Goal: Transaction & Acquisition: Purchase product/service

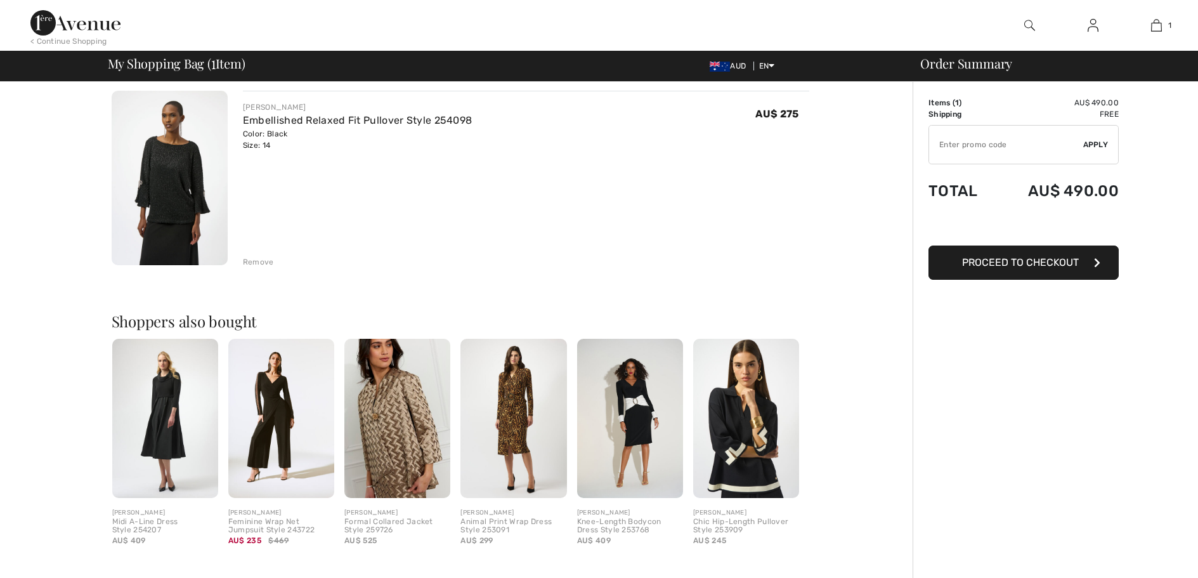
scroll to position [127, 0]
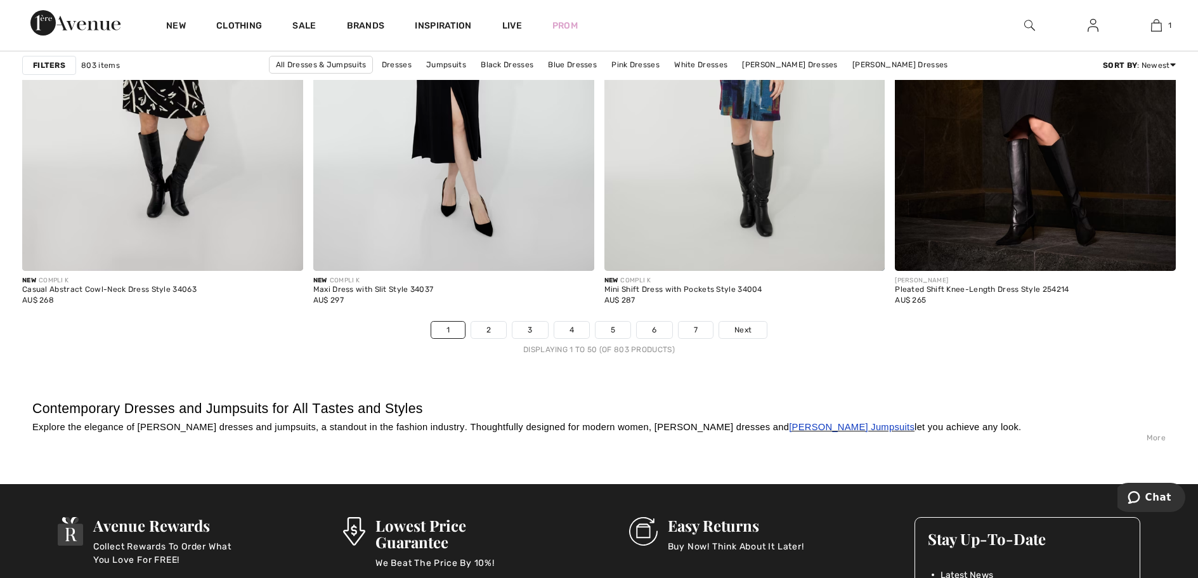
scroll to position [7229, 0]
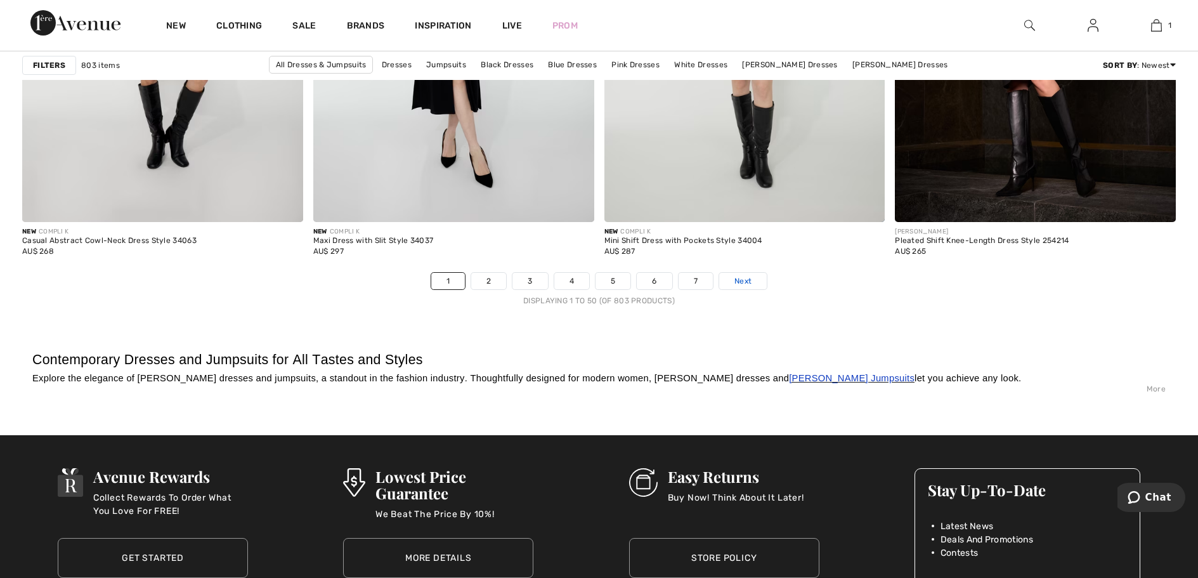
click at [735, 280] on span "Next" at bounding box center [742, 280] width 17 height 11
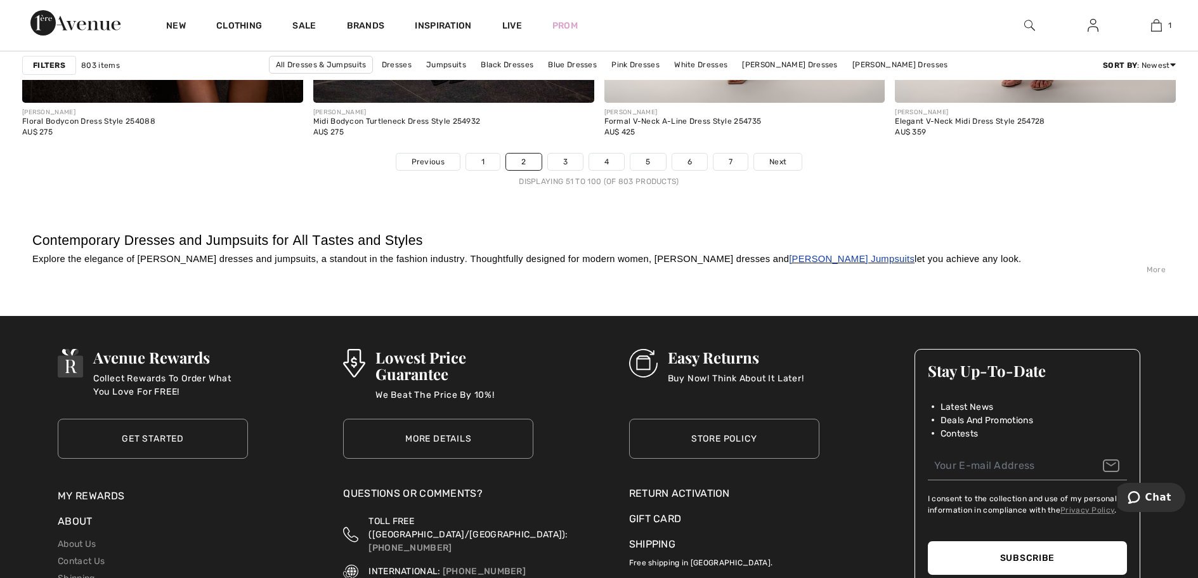
scroll to position [7356, 0]
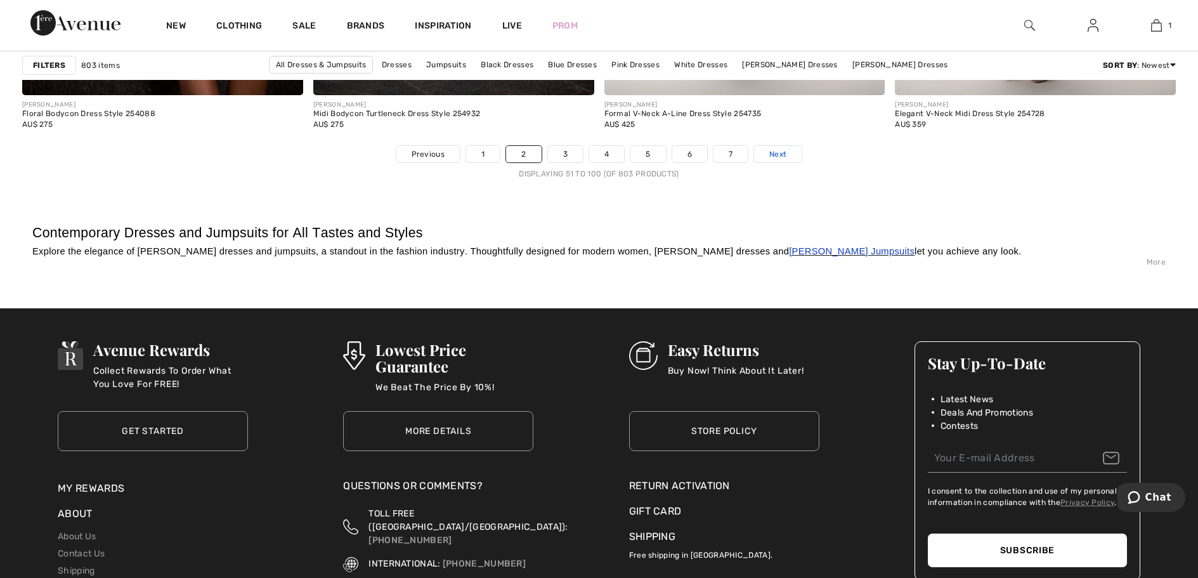
click at [773, 155] on span "Next" at bounding box center [777, 153] width 17 height 11
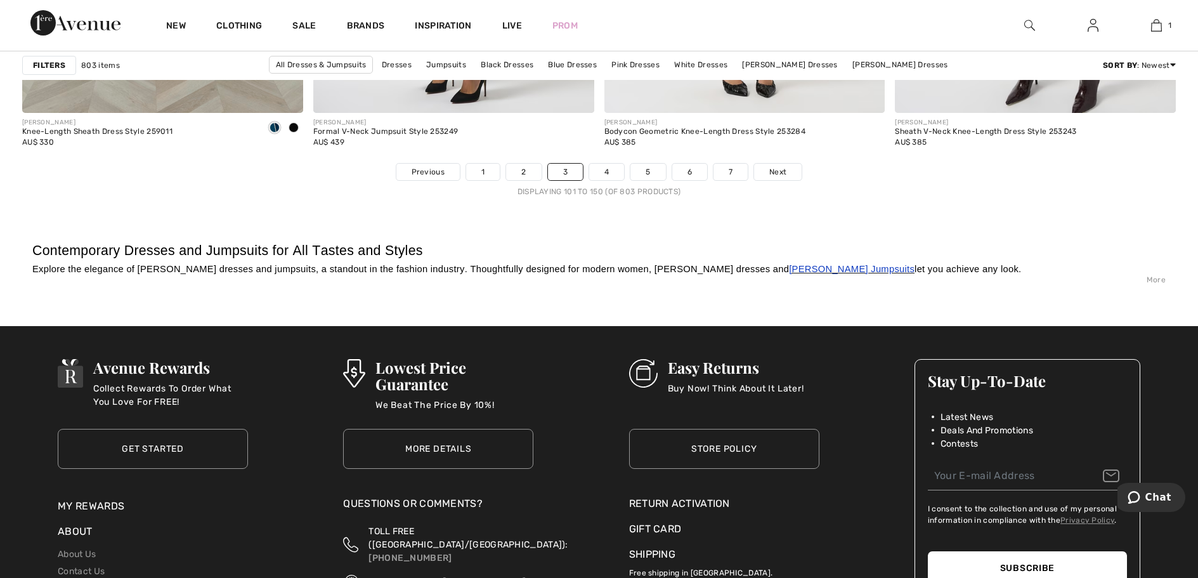
scroll to position [7356, 0]
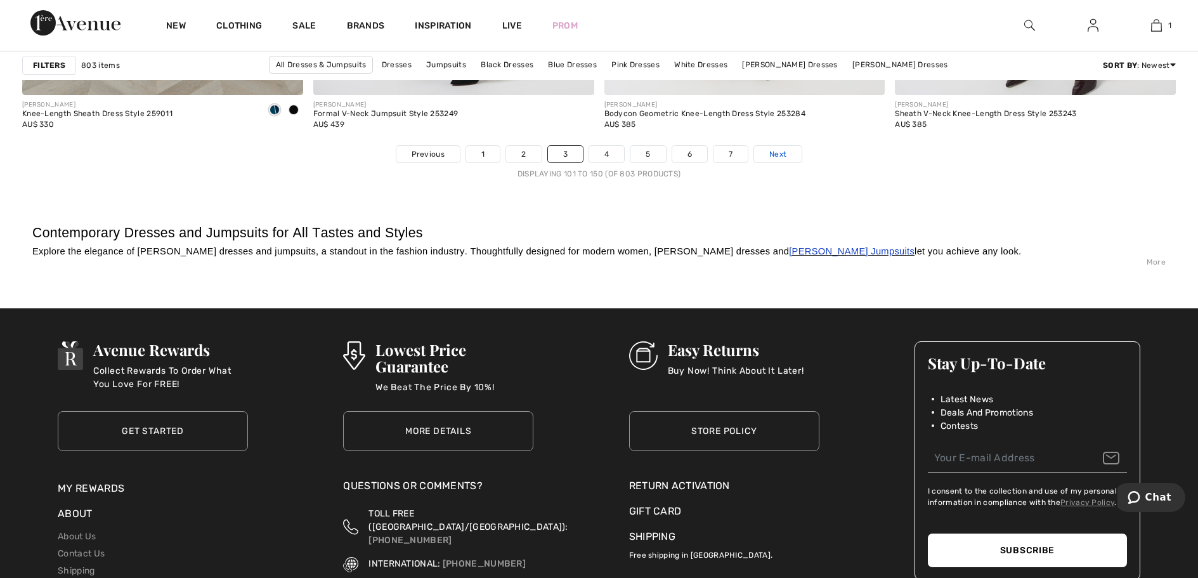
click at [786, 153] on span "Next" at bounding box center [777, 153] width 17 height 11
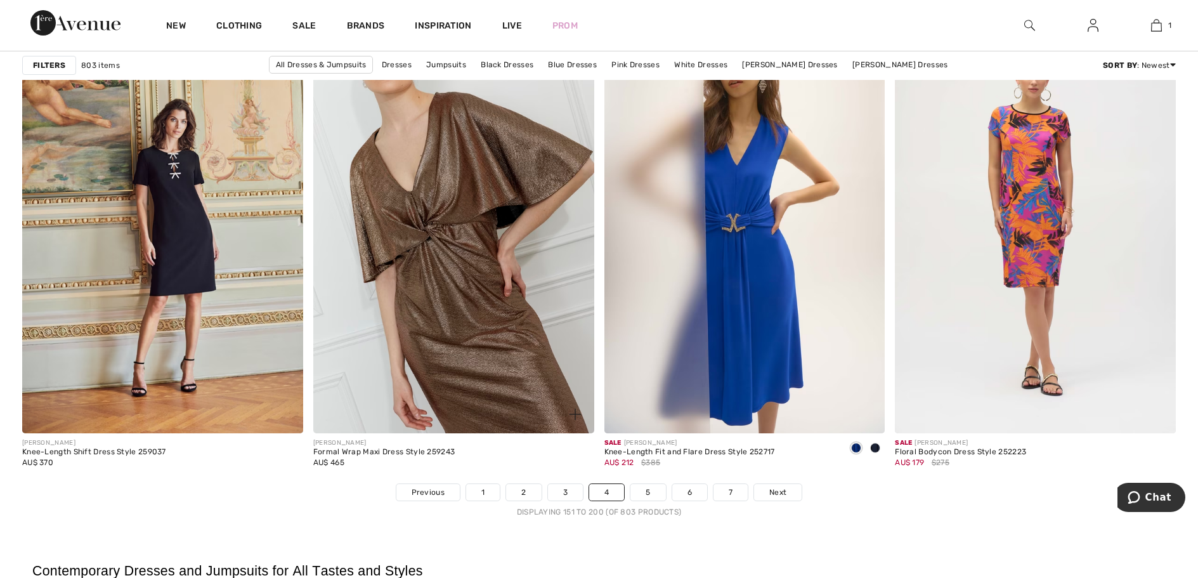
scroll to position [7039, 0]
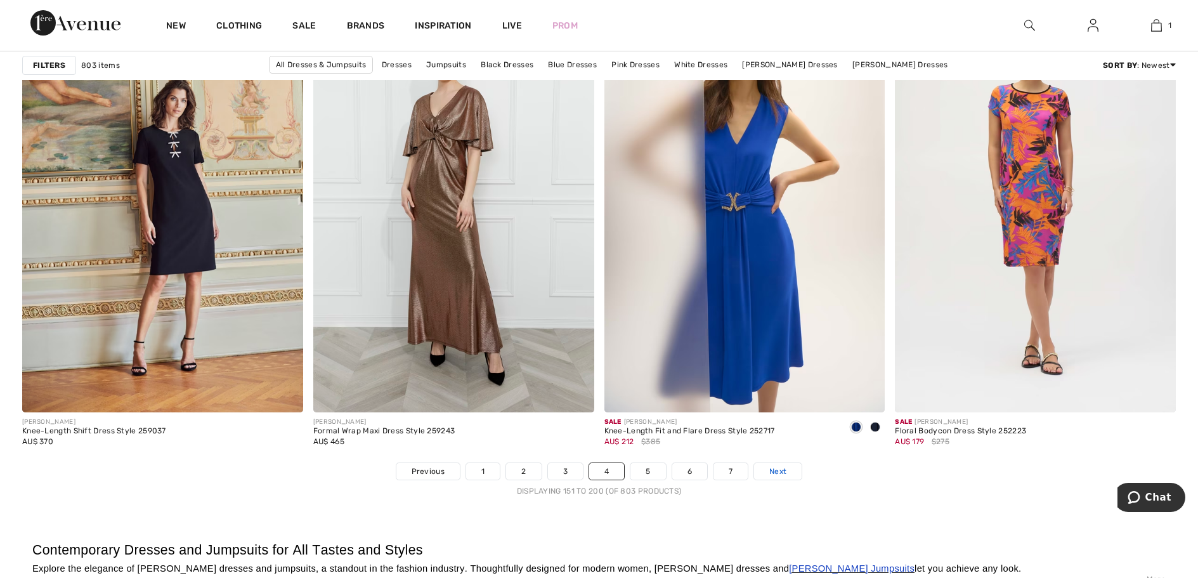
click at [785, 478] on link "Next" at bounding box center [778, 471] width 48 height 16
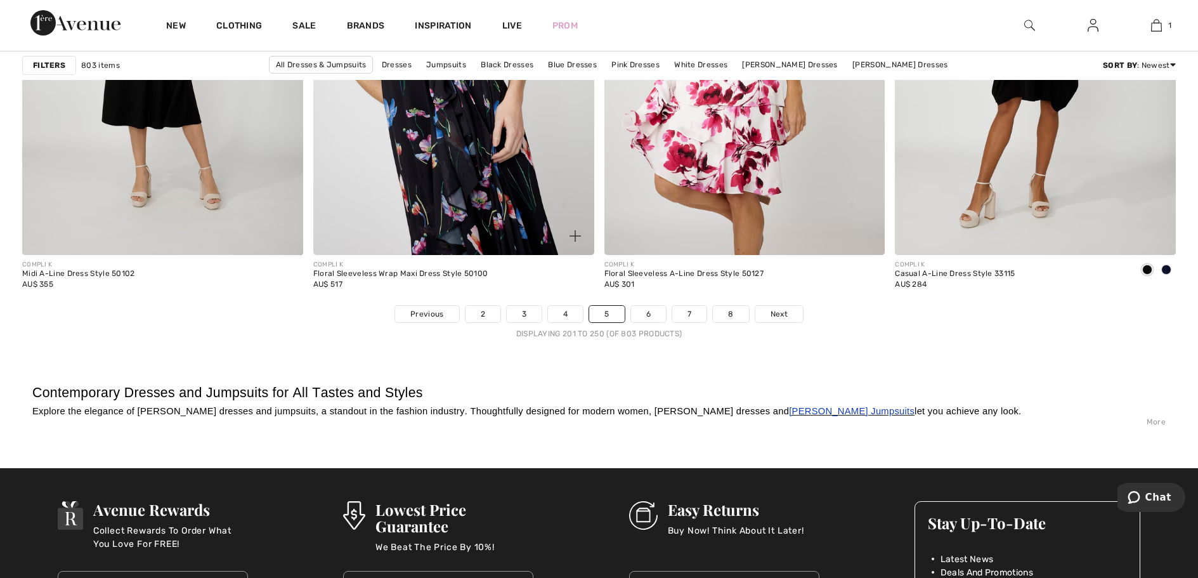
scroll to position [7229, 0]
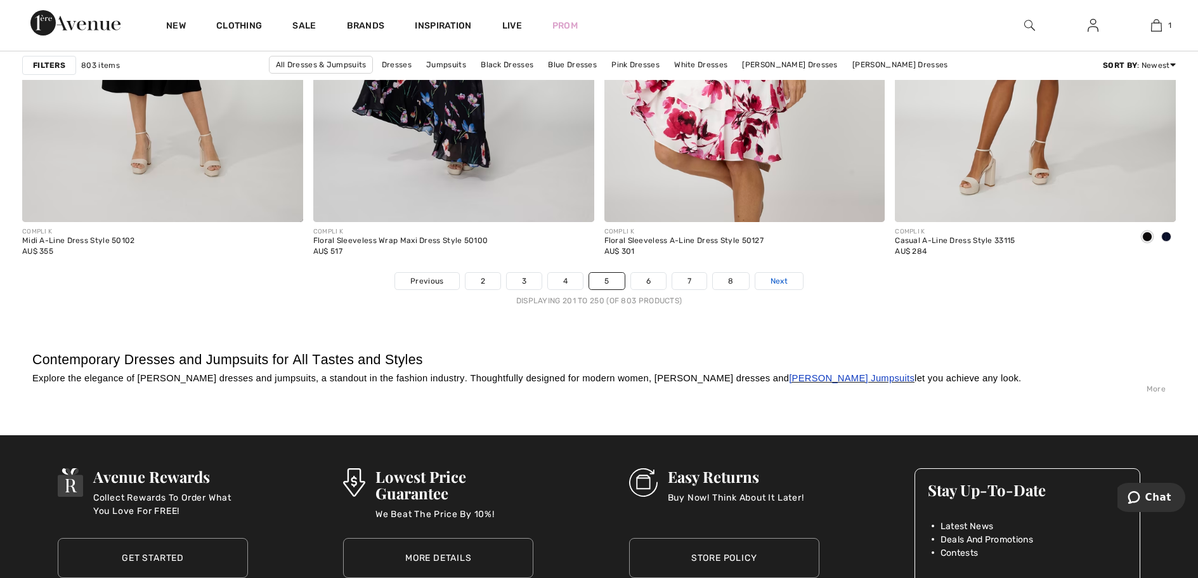
click at [780, 287] on link "Next" at bounding box center [779, 281] width 48 height 16
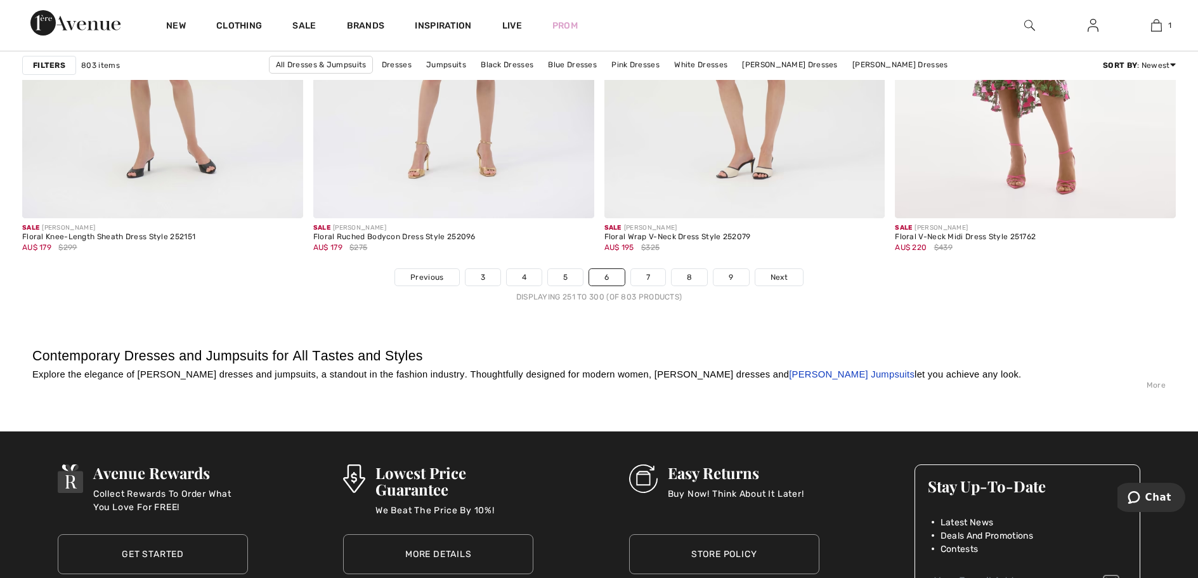
scroll to position [7293, 0]
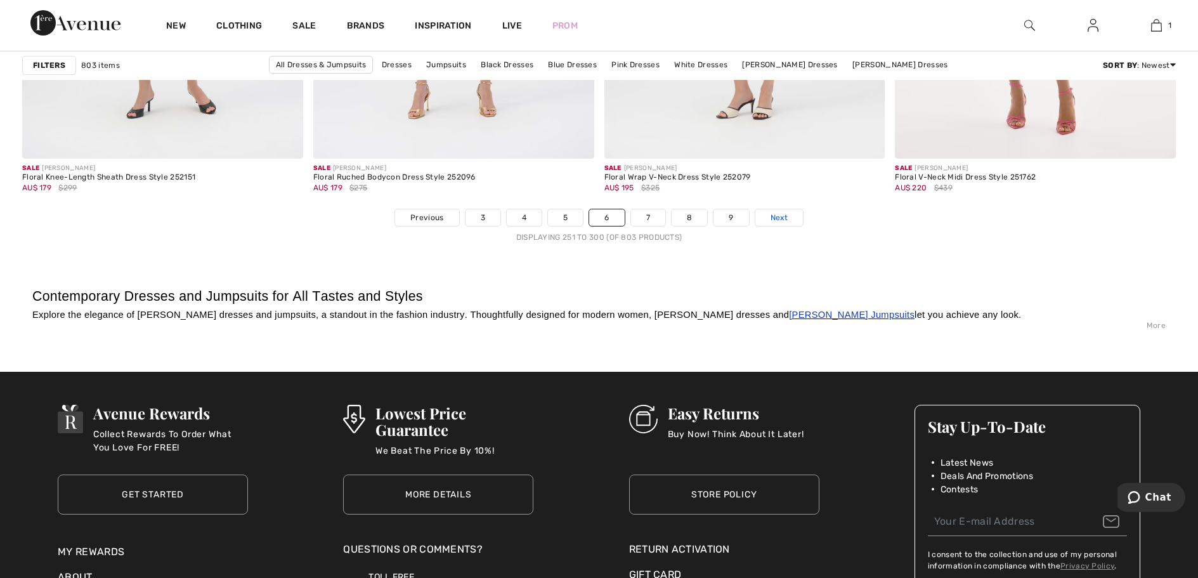
click at [776, 222] on span "Next" at bounding box center [778, 217] width 17 height 11
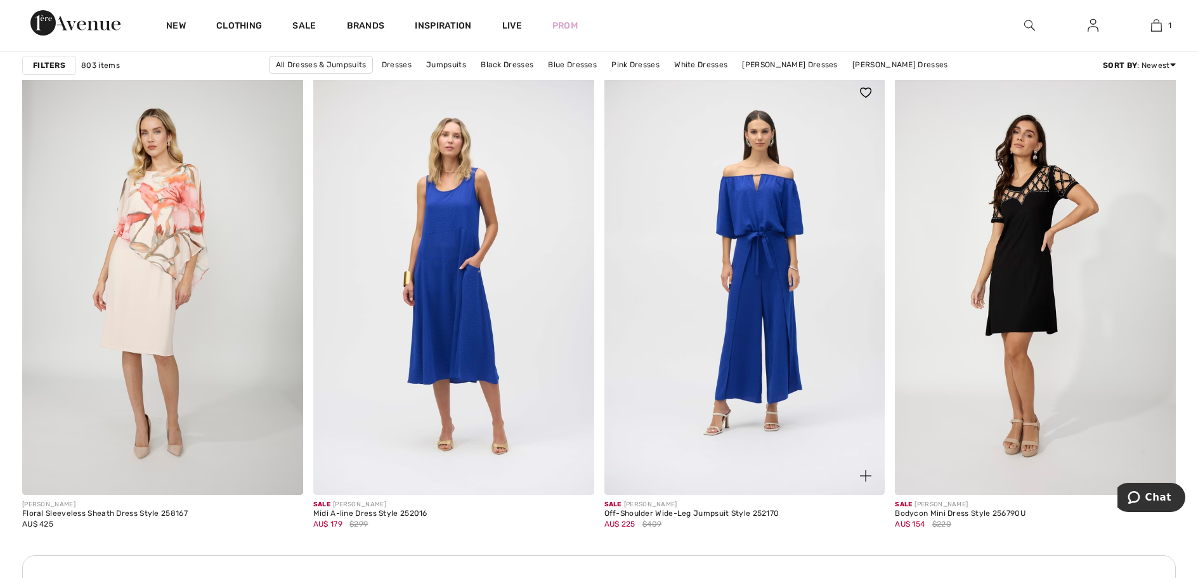
scroll to position [3171, 0]
